Goal: Information Seeking & Learning: Learn about a topic

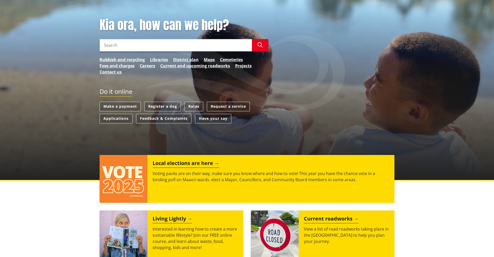
scroll to position [90, 0]
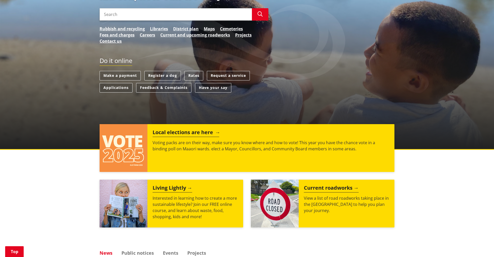
click at [187, 132] on h2 "Local elections are here" at bounding box center [186, 133] width 67 height 8
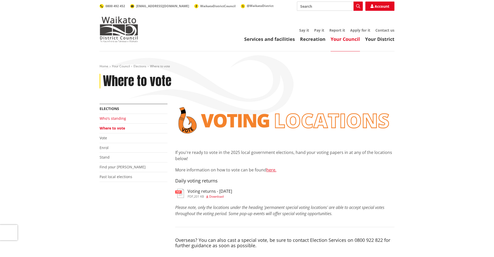
click at [105, 119] on link "Who's standing" at bounding box center [113, 118] width 26 height 5
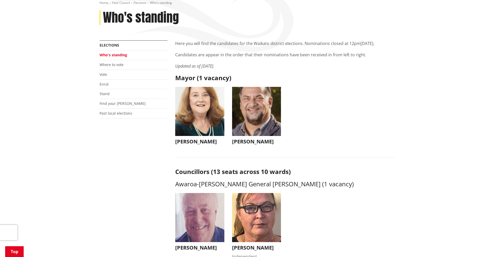
scroll to position [64, 0]
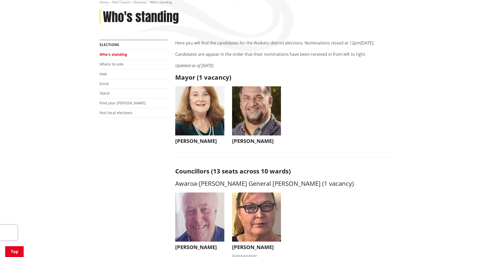
click at [198, 104] on img "button" at bounding box center [199, 110] width 49 height 49
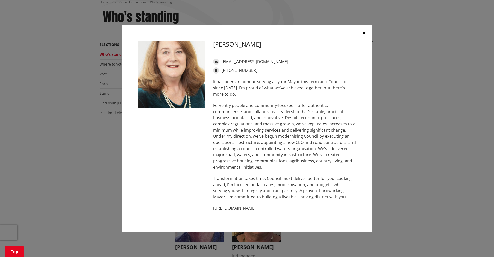
click at [363, 33] on icon "button" at bounding box center [364, 33] width 3 height 4
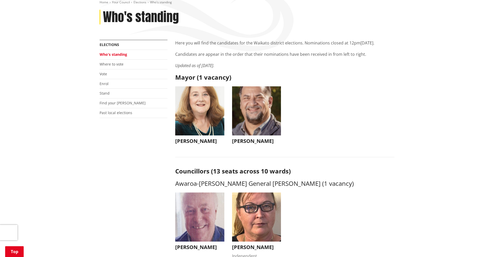
click at [260, 109] on img "button" at bounding box center [256, 110] width 49 height 49
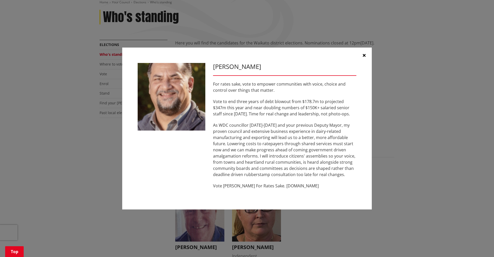
click at [292, 187] on p "Vote [PERSON_NAME] For Rates Sake. [DOMAIN_NAME]" at bounding box center [284, 186] width 143 height 6
drag, startPoint x: 275, startPoint y: 186, endPoint x: 310, endPoint y: 189, distance: 34.6
click at [310, 189] on p "Vote [PERSON_NAME] For Rates Sake. [DOMAIN_NAME]" at bounding box center [284, 186] width 143 height 6
copy p "[DOMAIN_NAME]"
click at [364, 55] on icon "button" at bounding box center [364, 55] width 3 height 4
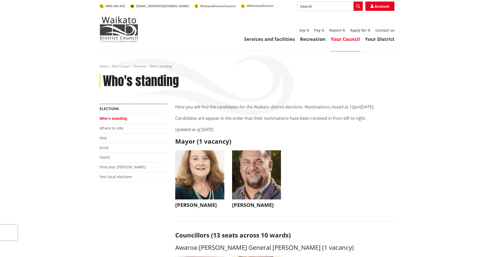
scroll to position [0, 0]
click at [113, 120] on link "Who's standing" at bounding box center [114, 118] width 28 height 5
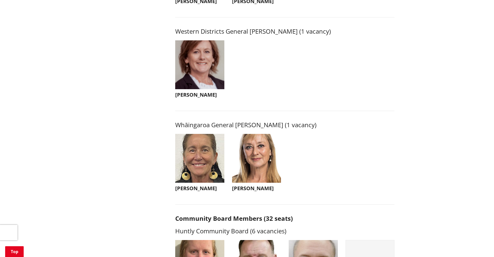
scroll to position [1133, 0]
click at [202, 157] on img "button" at bounding box center [199, 158] width 49 height 49
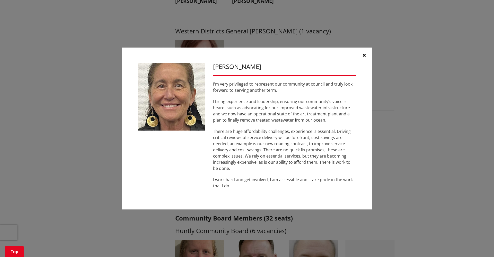
click at [363, 54] on icon "button" at bounding box center [364, 55] width 3 height 4
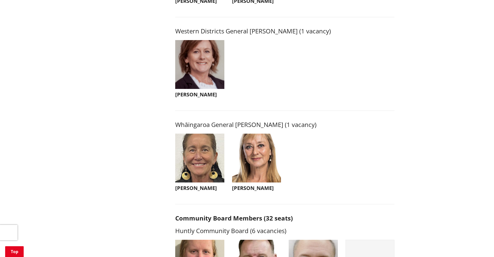
click at [252, 165] on img "button" at bounding box center [256, 158] width 49 height 49
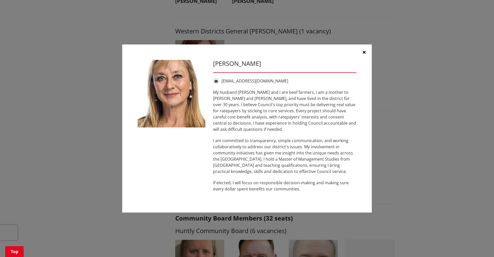
click at [364, 54] on icon "button" at bounding box center [364, 52] width 3 height 4
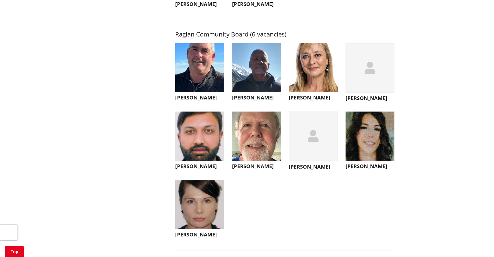
scroll to position [1809, 0]
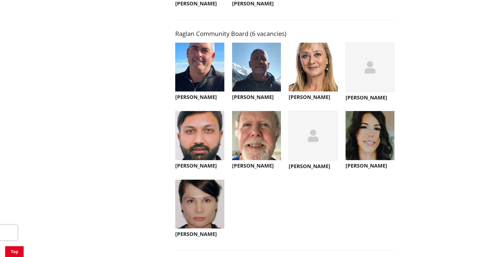
click at [204, 144] on img "button" at bounding box center [199, 135] width 49 height 49
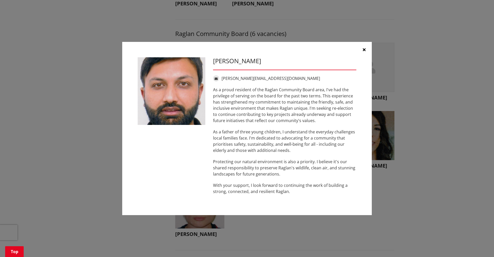
click at [364, 50] on icon "button" at bounding box center [364, 50] width 3 height 4
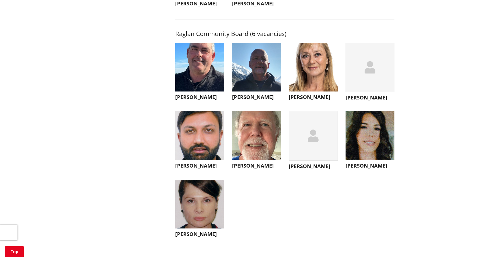
click at [315, 86] on img "button" at bounding box center [313, 67] width 49 height 49
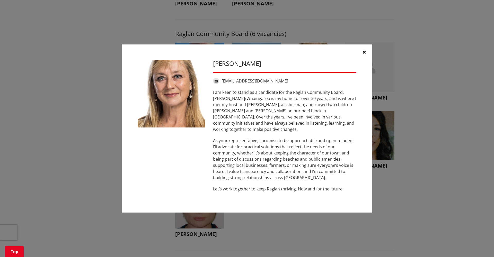
click at [364, 54] on icon "button" at bounding box center [364, 52] width 3 height 4
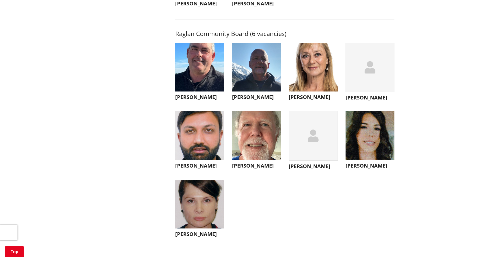
click at [206, 219] on img "button" at bounding box center [199, 204] width 49 height 49
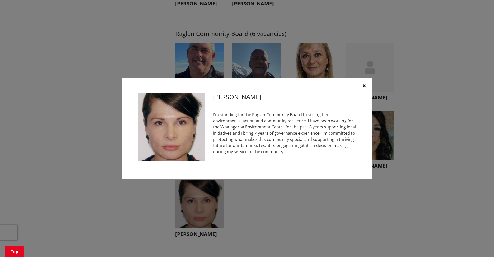
click at [365, 85] on icon "button" at bounding box center [364, 86] width 3 height 4
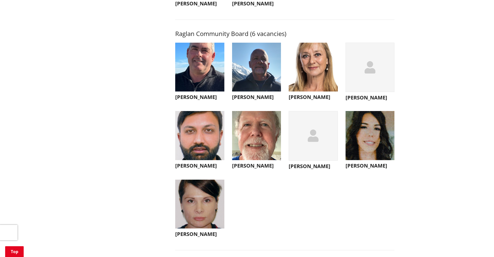
click at [367, 146] on img "button" at bounding box center [369, 135] width 49 height 49
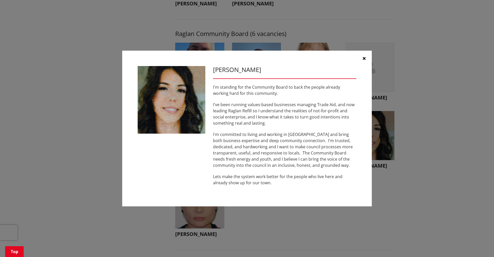
click at [364, 59] on icon "button" at bounding box center [364, 58] width 3 height 4
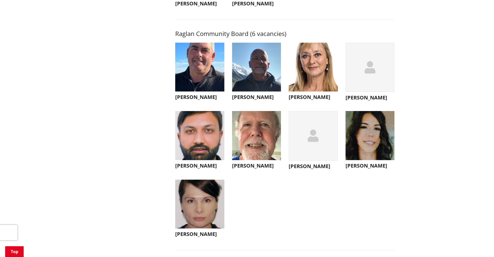
click at [374, 74] on icon "button" at bounding box center [369, 67] width 11 height 12
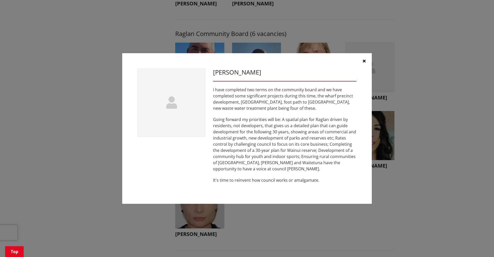
click at [364, 60] on icon "button" at bounding box center [364, 61] width 3 height 4
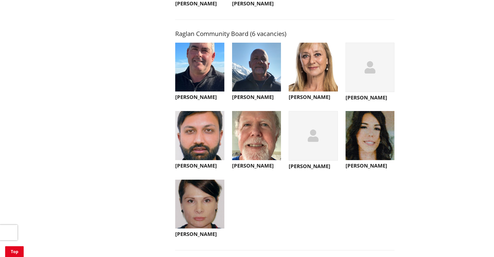
click at [257, 73] on img "button" at bounding box center [256, 67] width 49 height 49
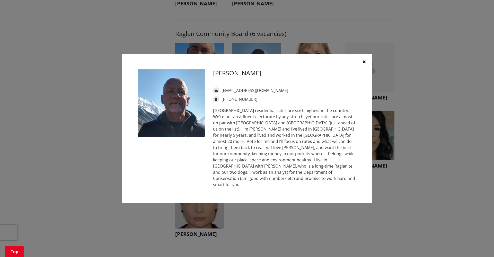
click at [364, 64] on icon "button" at bounding box center [364, 62] width 3 height 4
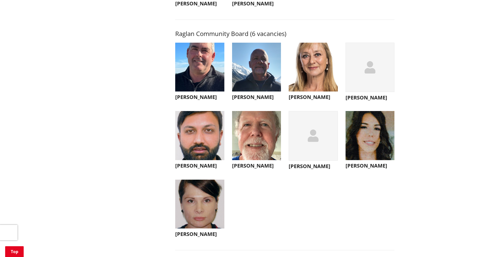
click at [202, 67] on img "button" at bounding box center [199, 67] width 49 height 49
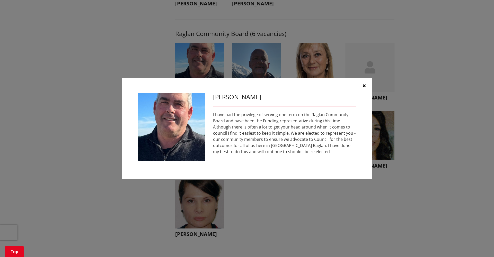
click at [364, 85] on icon "button" at bounding box center [364, 86] width 3 height 4
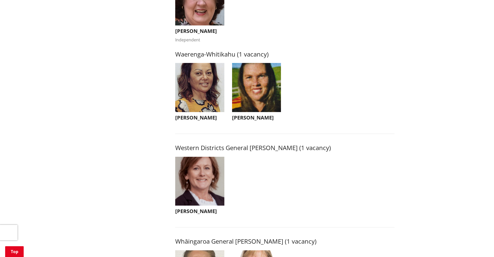
scroll to position [994, 0]
